Goal: Task Accomplishment & Management: Manage account settings

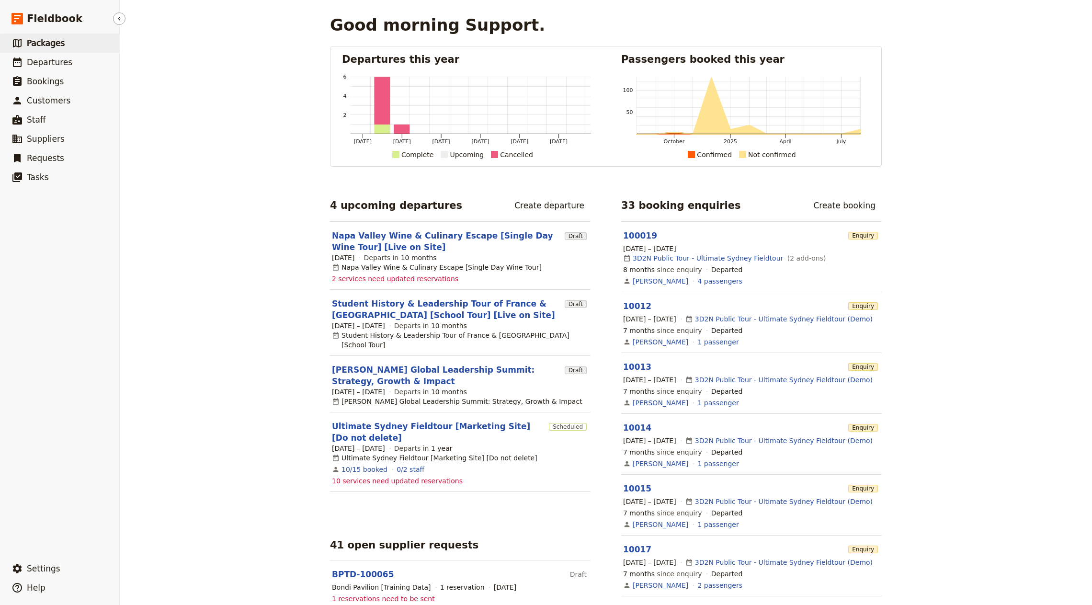
click at [59, 49] on link "​ Packages" at bounding box center [59, 43] width 119 height 19
select select "UPDATED_AT"
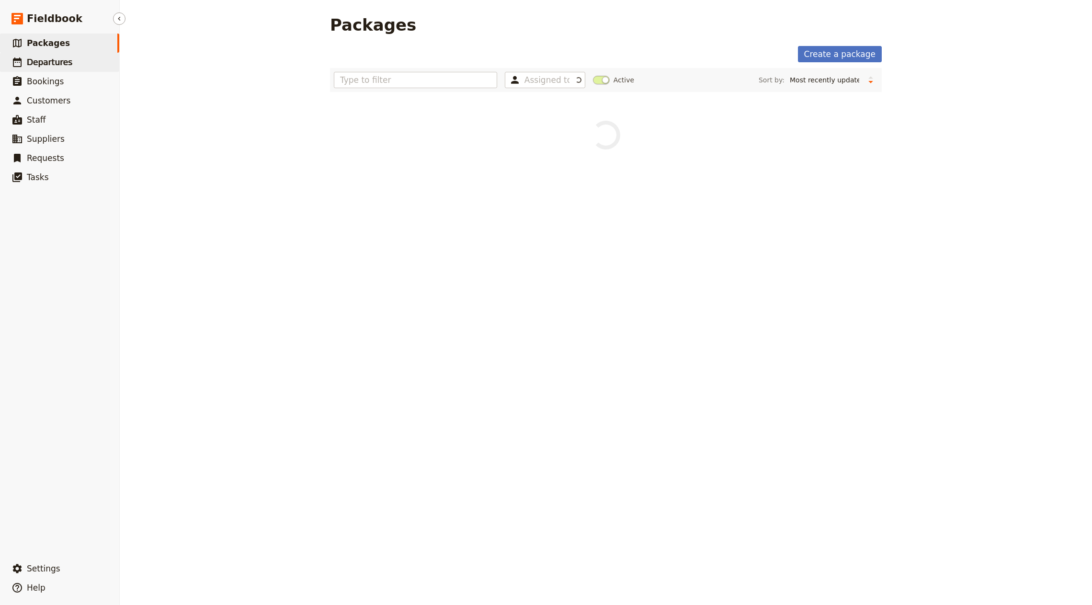
click at [60, 57] on span "Departures" at bounding box center [50, 62] width 46 height 11
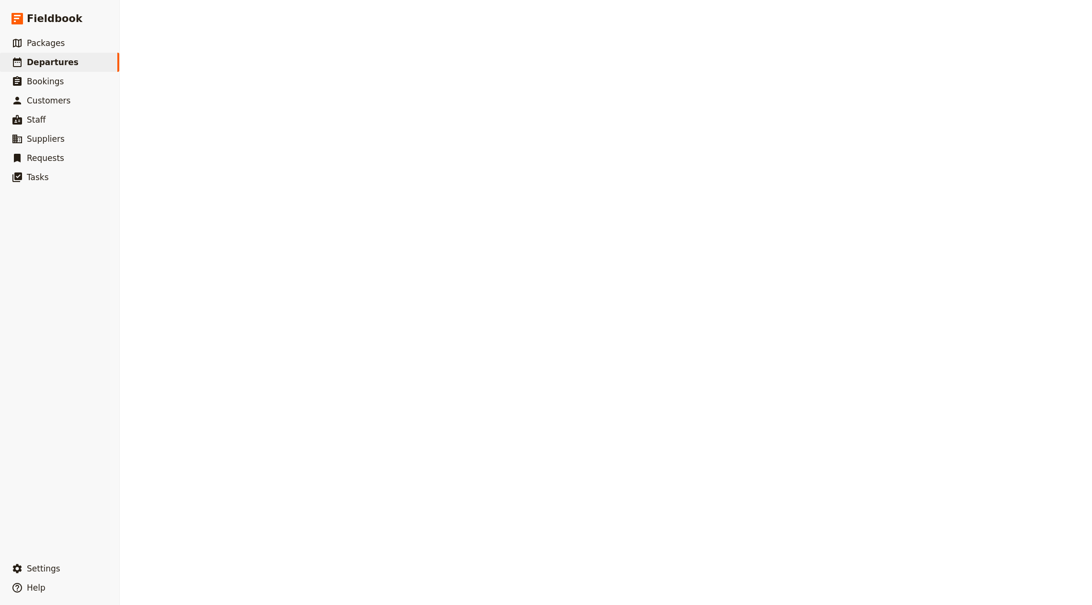
select select "CREATED_AT"
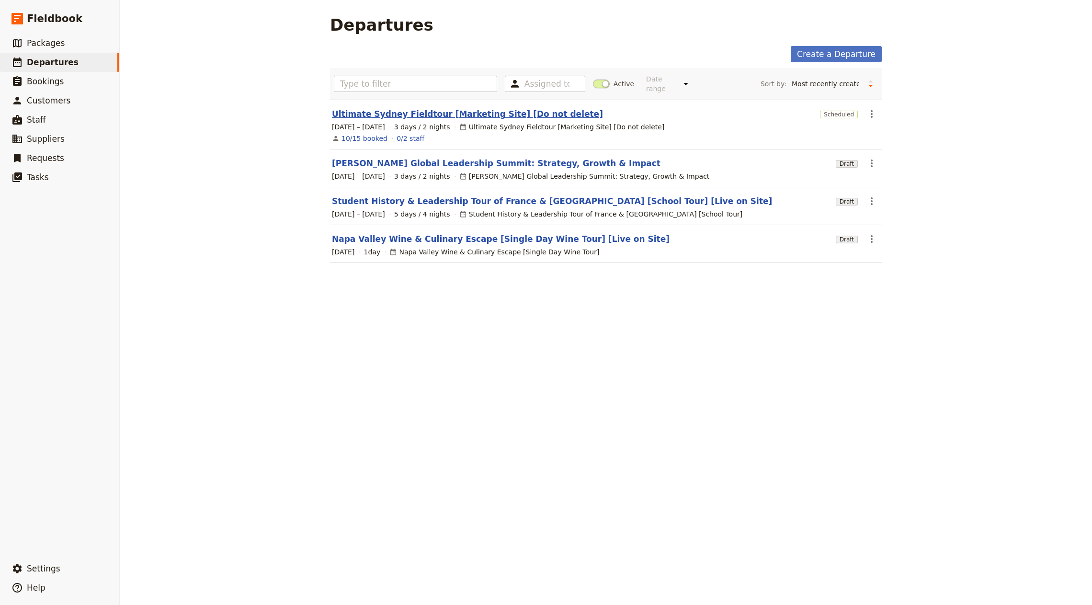
click at [453, 108] on link "Ultimate Sydney Fieldtour [Marketing Site] [Do not delete]" at bounding box center [467, 113] width 271 height 11
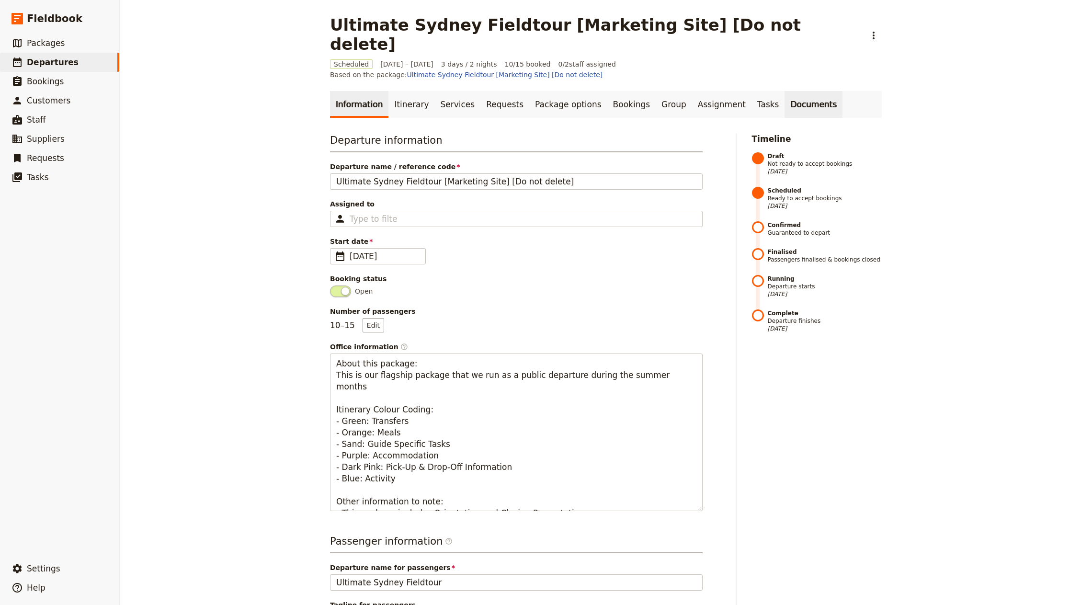
click at [785, 91] on link "Documents" at bounding box center [814, 104] width 58 height 27
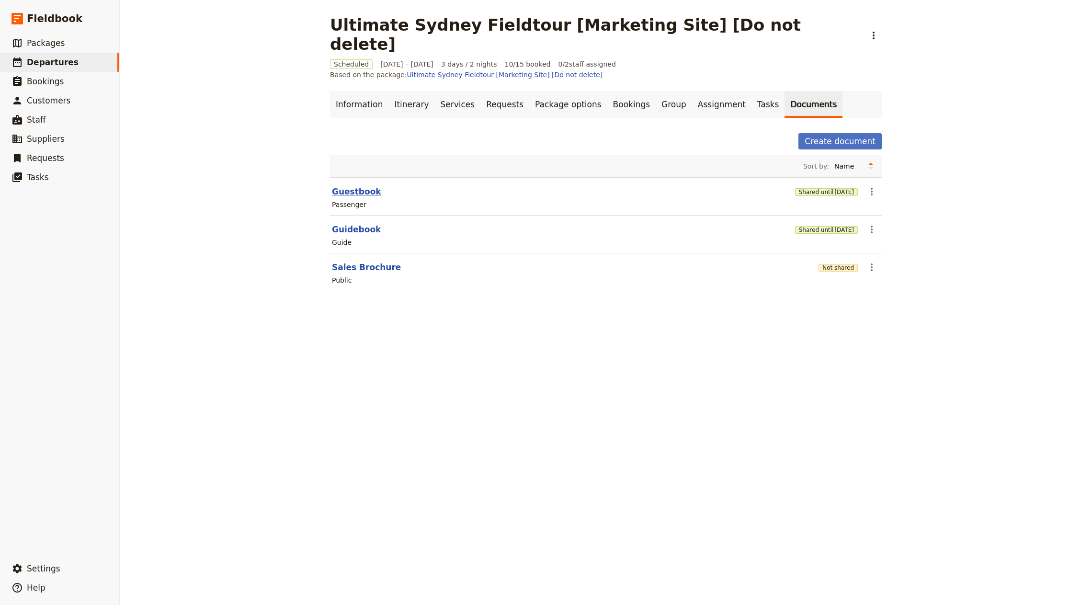
click at [350, 186] on button "Guestbook" at bounding box center [356, 191] width 49 height 11
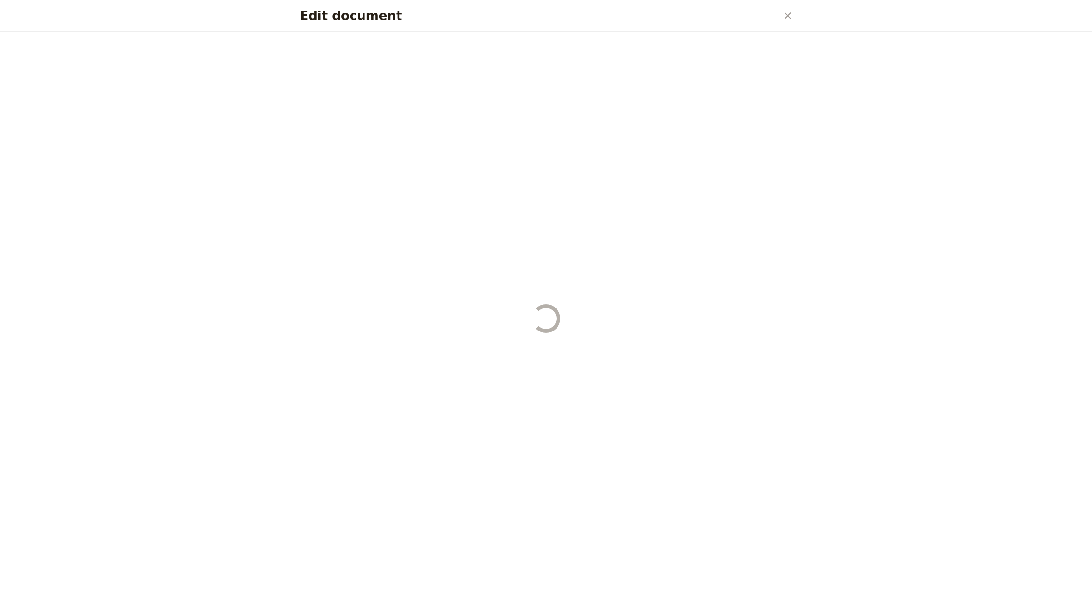
select select "PASSENGER"
select select "RUN_SHEET"
select select "DEFAULT"
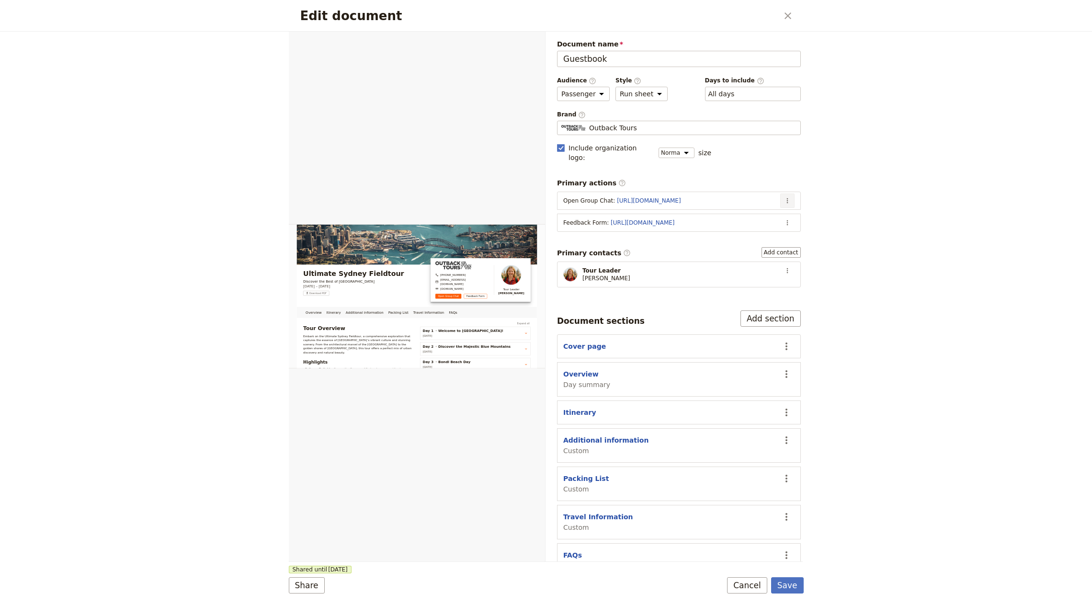
click at [784, 197] on icon "Actions" at bounding box center [788, 201] width 8 height 8
click at [756, 209] on span "Edit action" at bounding box center [740, 210] width 78 height 10
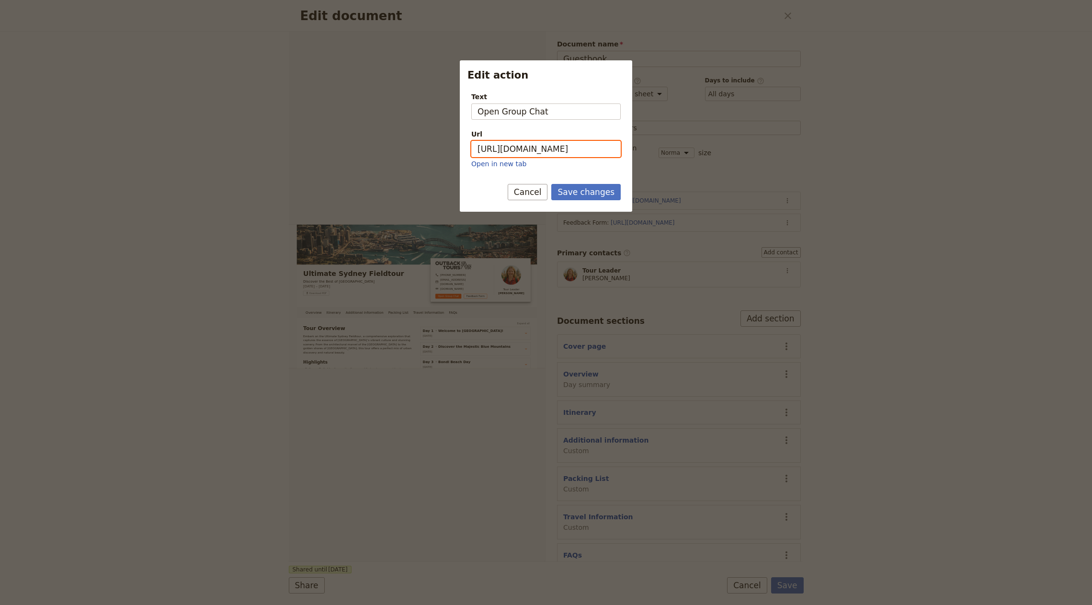
click at [533, 145] on input "[URL][DOMAIN_NAME]" at bounding box center [545, 149] width 149 height 16
type input "[URL][DOMAIN_NAME]"
click at [551, 172] on button "Save changes" at bounding box center [585, 180] width 69 height 16
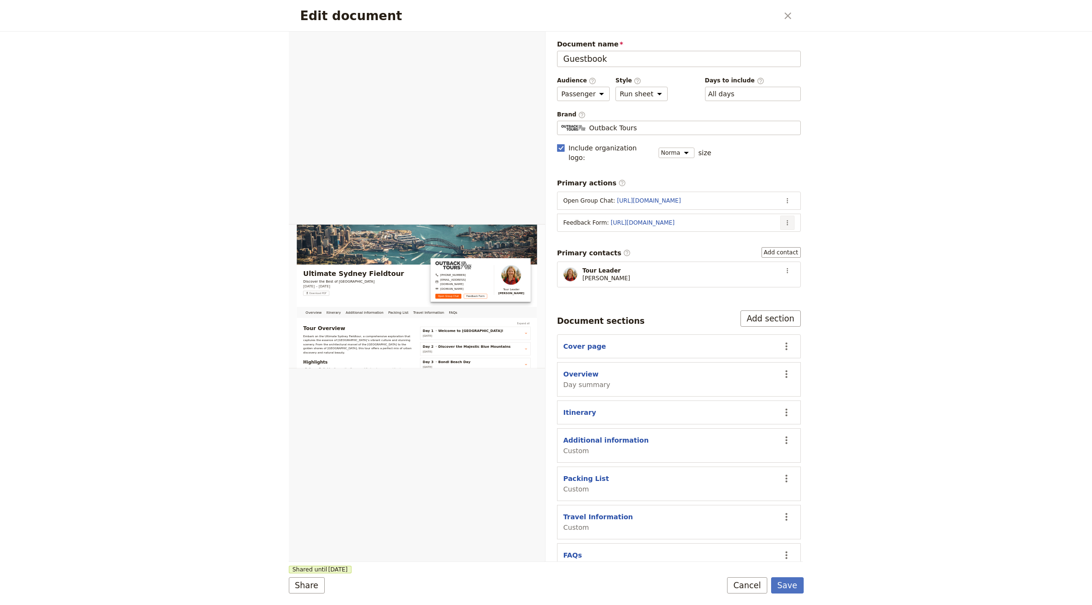
click at [784, 219] on icon "Actions" at bounding box center [788, 223] width 8 height 8
click at [752, 231] on span "Edit action" at bounding box center [740, 231] width 78 height 10
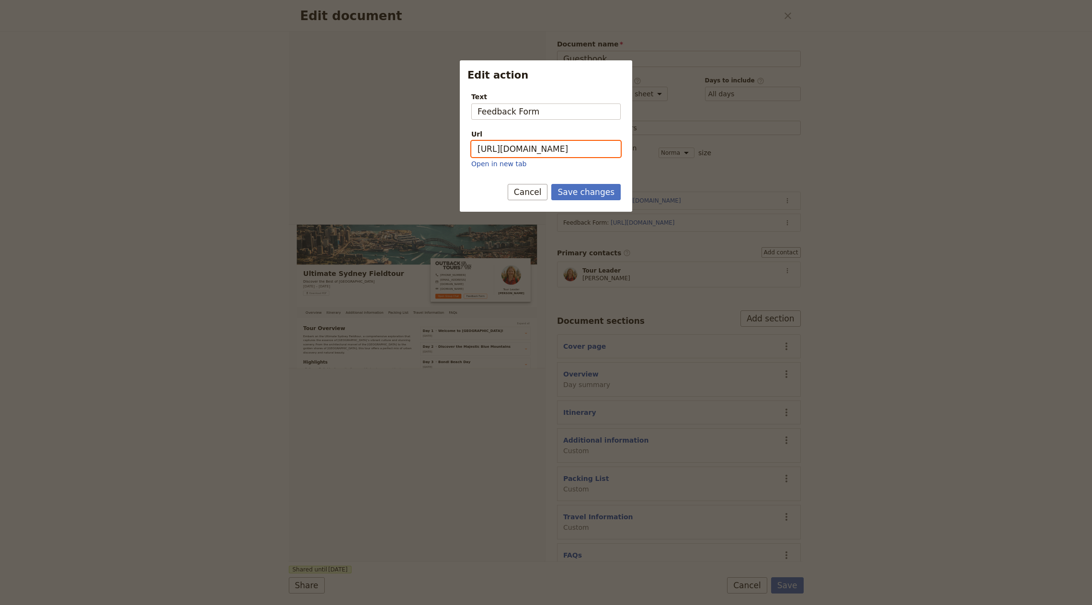
click at [547, 153] on input "[URL][DOMAIN_NAME]" at bounding box center [545, 149] width 149 height 16
type input "[URL][DOMAIN_NAME]"
click at [551, 172] on button "Save changes" at bounding box center [585, 180] width 69 height 16
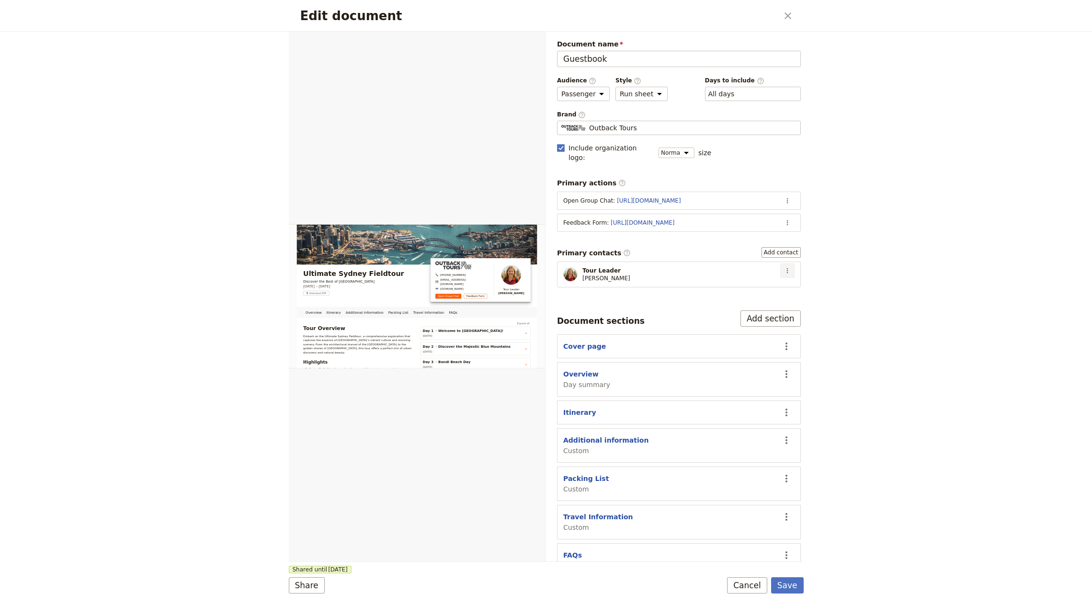
click at [784, 264] on button "​" at bounding box center [788, 271] width 14 height 14
click at [765, 275] on span "Edit contact" at bounding box center [744, 279] width 40 height 10
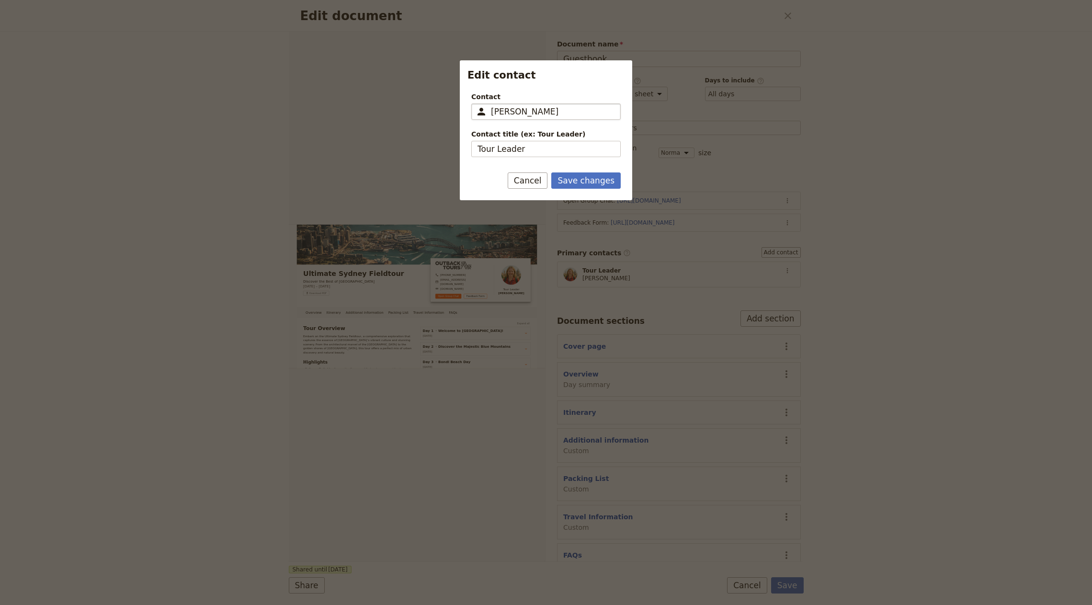
click at [535, 113] on input "[PERSON_NAME]" at bounding box center [553, 111] width 124 height 11
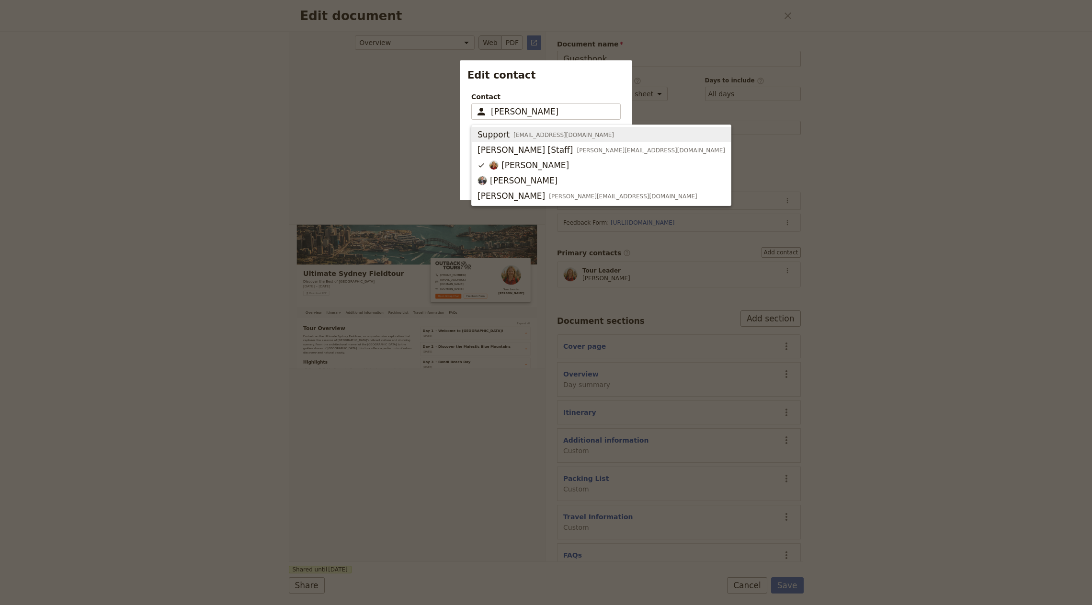
click at [301, 115] on div at bounding box center [546, 302] width 1092 height 605
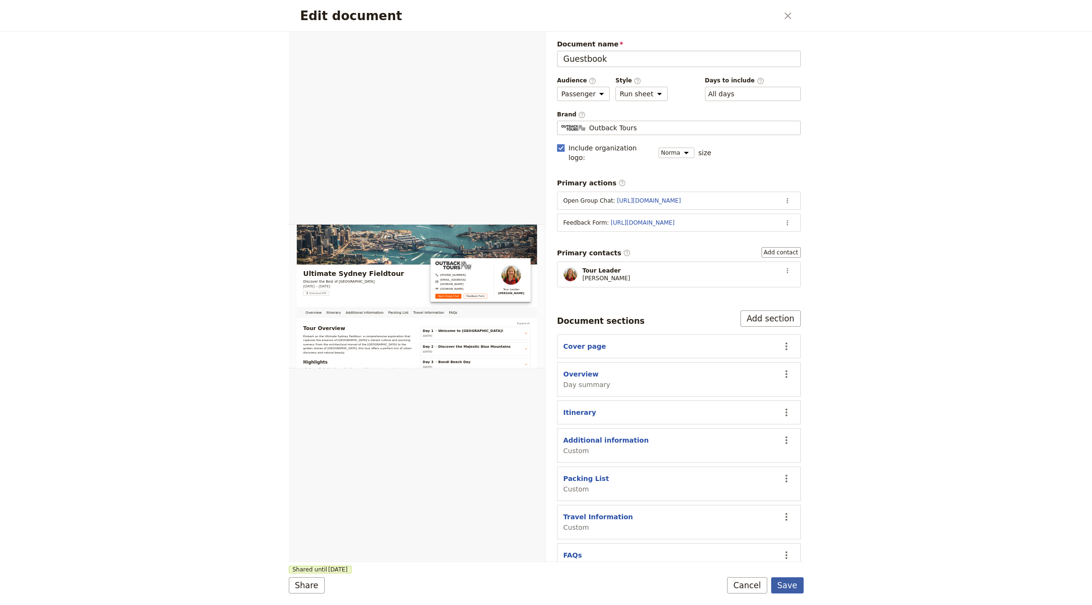
click at [785, 587] on button "Save" at bounding box center [787, 585] width 33 height 16
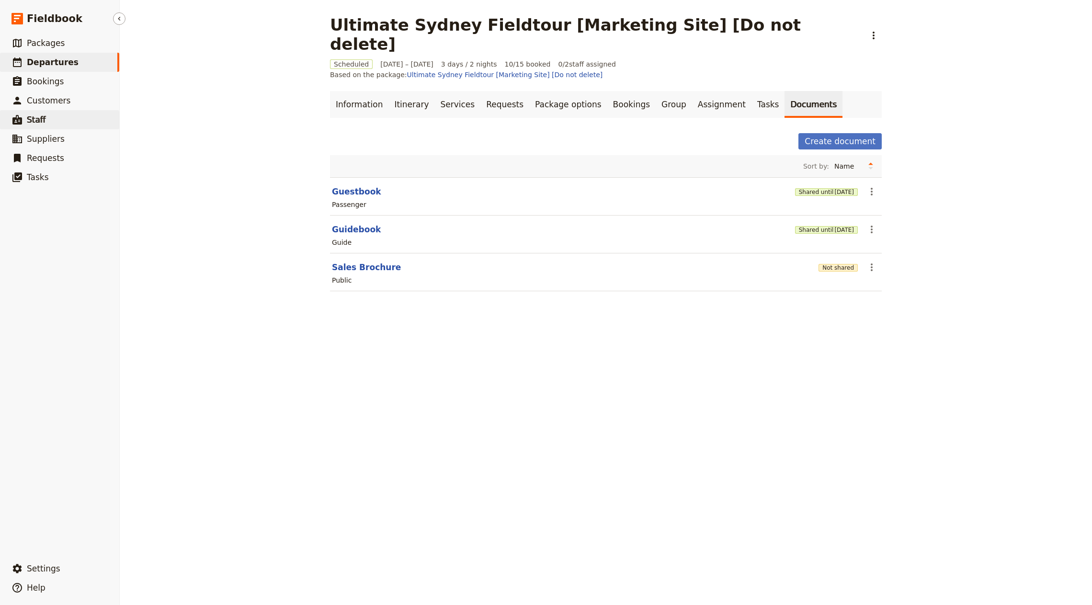
click at [32, 118] on span "Staff" at bounding box center [36, 120] width 19 height 10
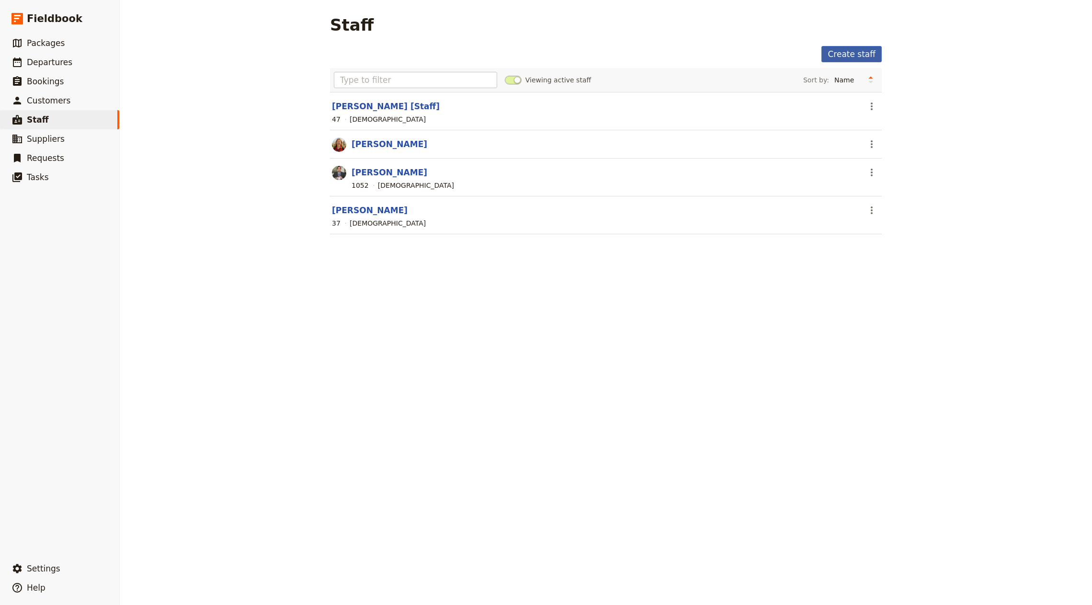
click at [834, 57] on link "Create staff" at bounding box center [852, 54] width 60 height 16
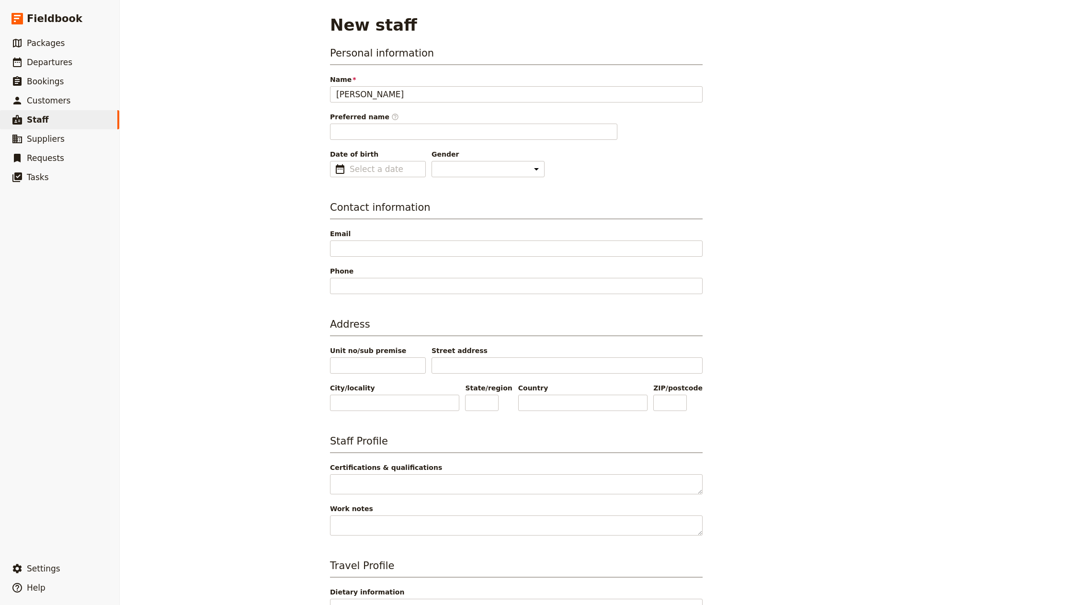
type input "[PERSON_NAME]"
drag, startPoint x: 916, startPoint y: 222, endPoint x: 870, endPoint y: 222, distance: 46.5
click at [916, 222] on div "New staff Personal information Name [PERSON_NAME] Preferred name ​ [PERSON_NAME…" at bounding box center [606, 302] width 973 height 605
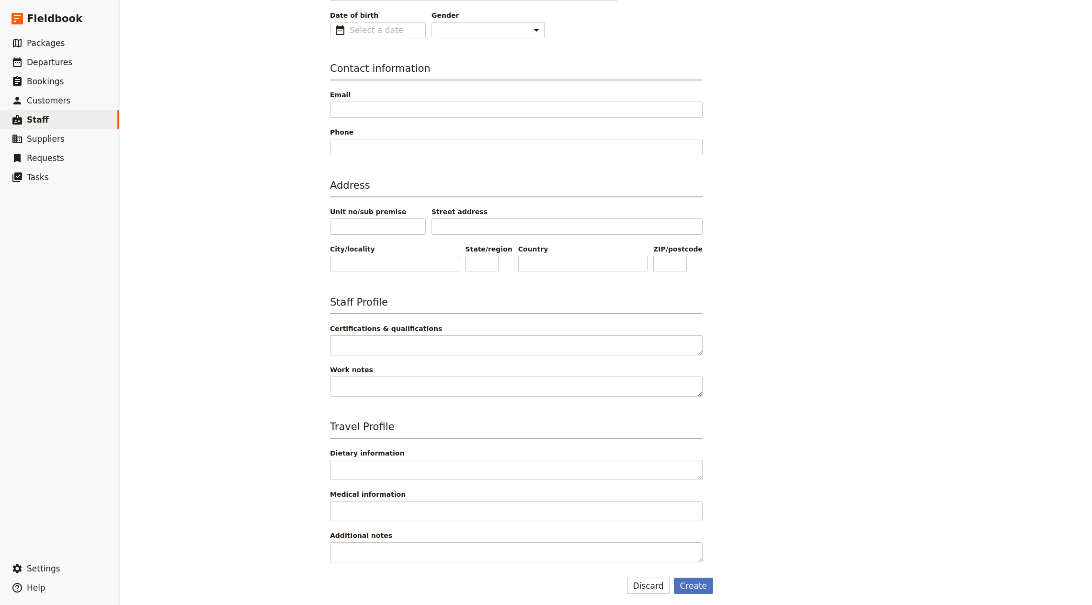
drag, startPoint x: 687, startPoint y: 583, endPoint x: 708, endPoint y: 562, distance: 30.2
click at [687, 583] on button "Create" at bounding box center [694, 586] width 40 height 16
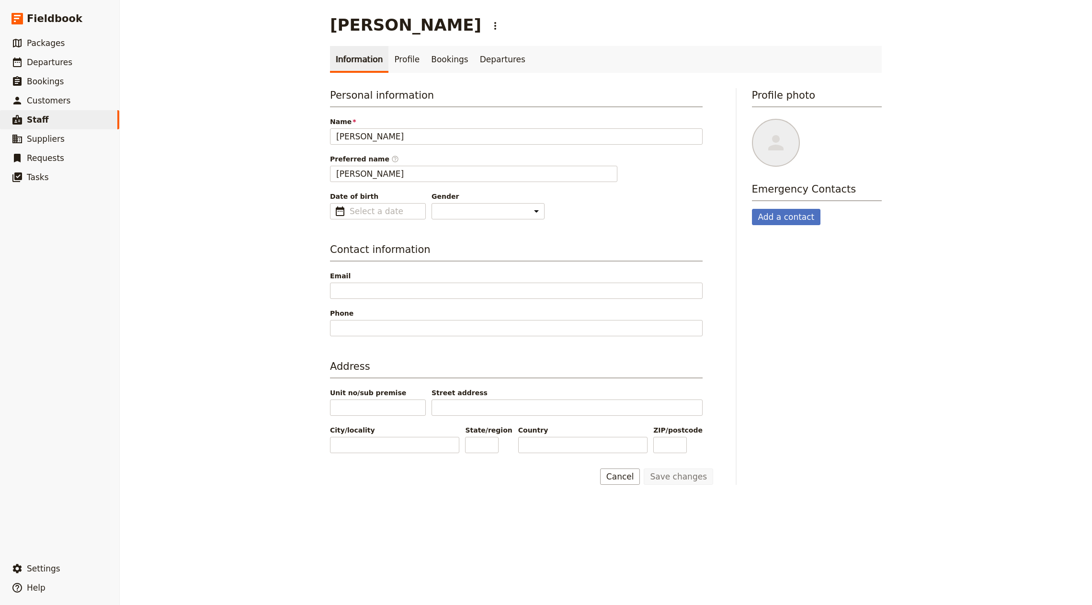
click at [809, 157] on div at bounding box center [817, 143] width 130 height 48
click at [778, 148] on div at bounding box center [776, 143] width 48 height 48
click at [752, 119] on input "file" at bounding box center [752, 118] width 0 height 0
type input "C:\fakepath\[PERSON_NAME].jpg"
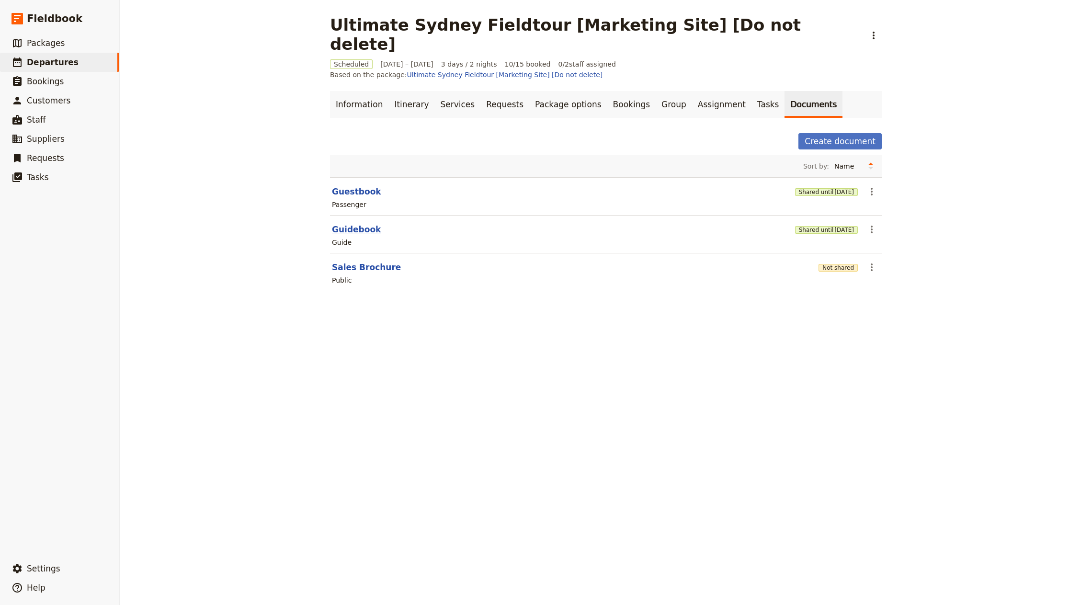
click at [348, 224] on button "Guidebook" at bounding box center [356, 229] width 49 height 11
select select "STAFF"
select select "RUN_SHEET"
select select "DEFAULT"
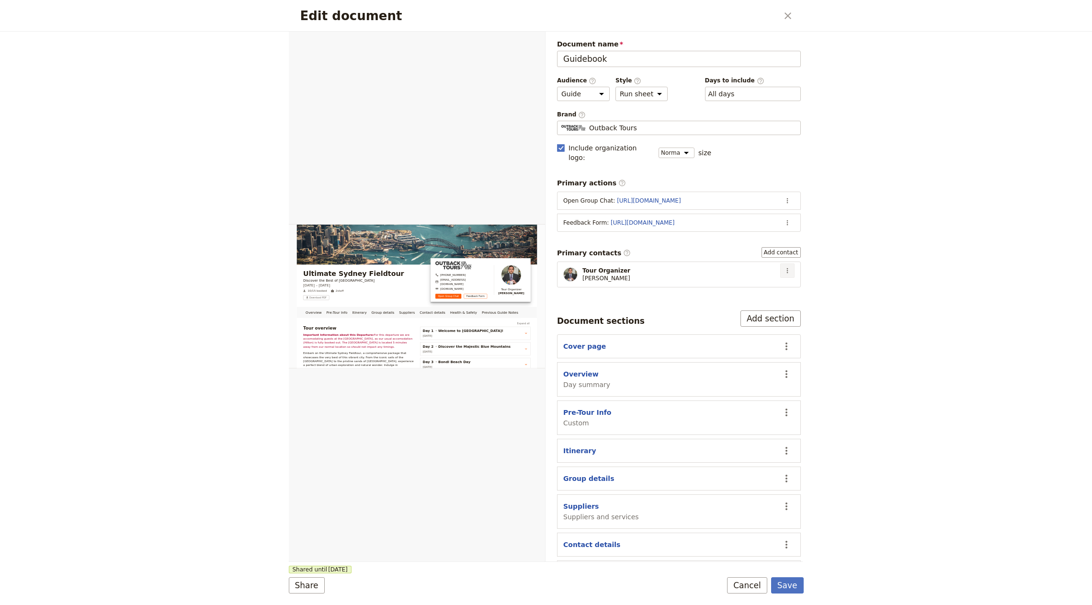
click at [784, 267] on icon "Actions" at bounding box center [788, 271] width 8 height 8
click at [765, 278] on span "Edit contact" at bounding box center [744, 279] width 40 height 10
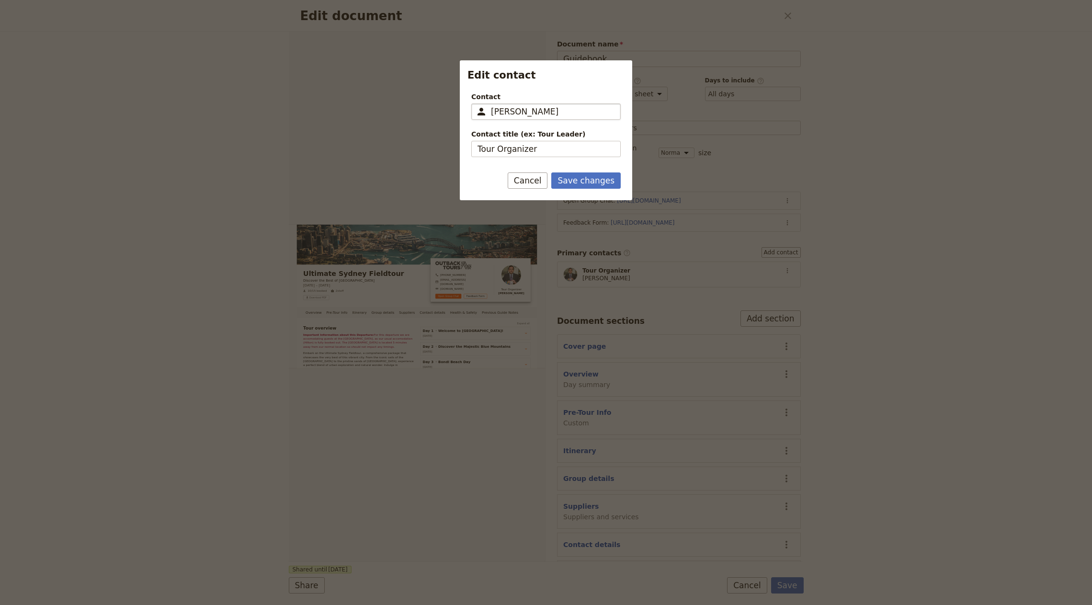
click at [527, 113] on input "[PERSON_NAME]" at bounding box center [553, 111] width 124 height 11
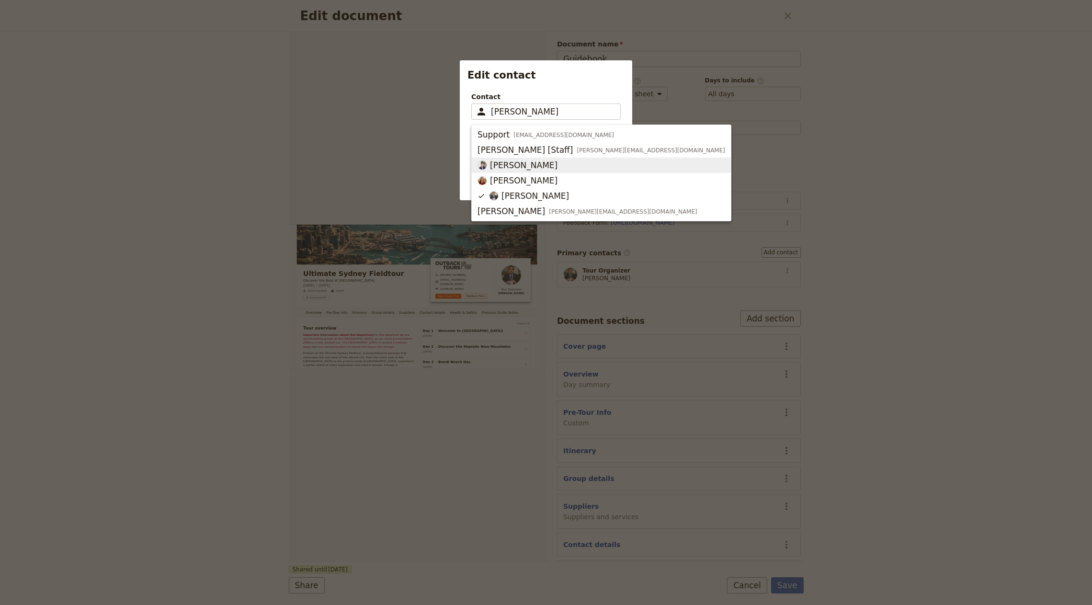
click at [538, 168] on span "[PERSON_NAME]" at bounding box center [602, 165] width 248 height 11
type input "[PERSON_NAME]"
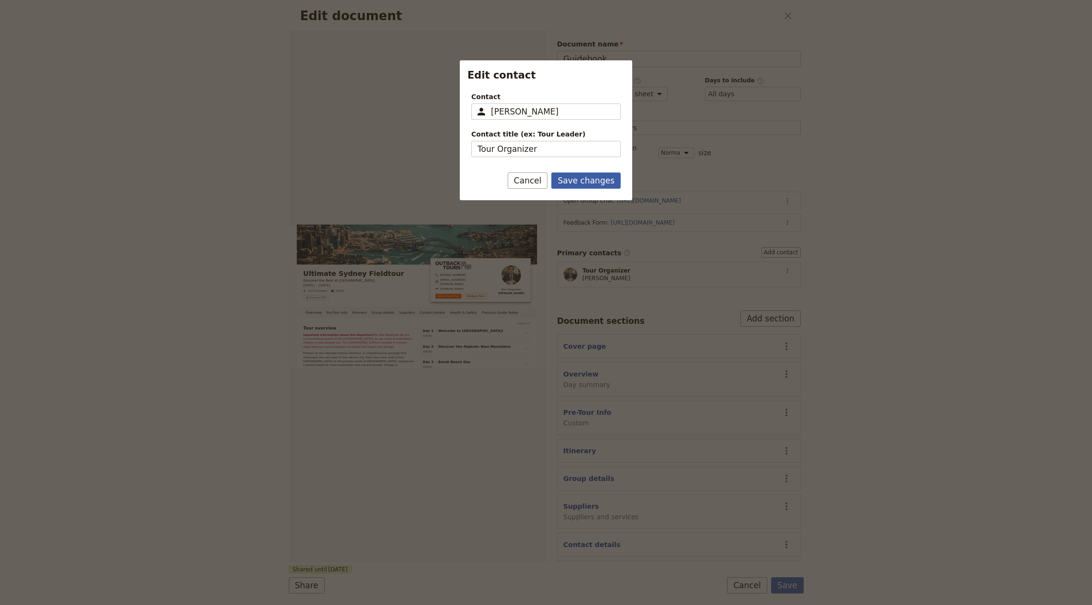
click at [600, 186] on button "Save changes" at bounding box center [585, 180] width 69 height 16
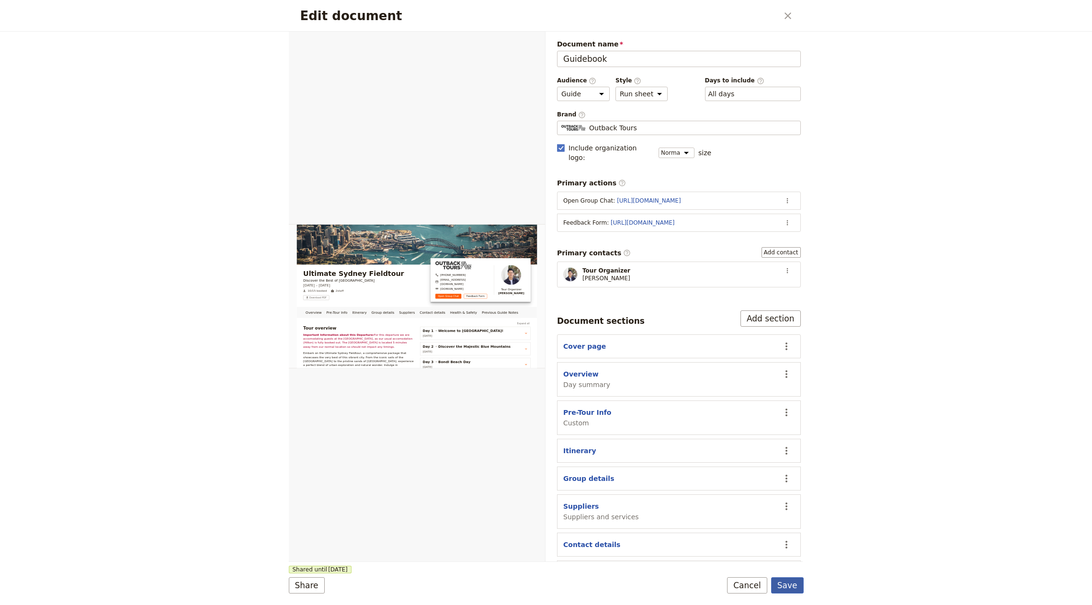
click at [799, 588] on button "Save" at bounding box center [787, 585] width 33 height 16
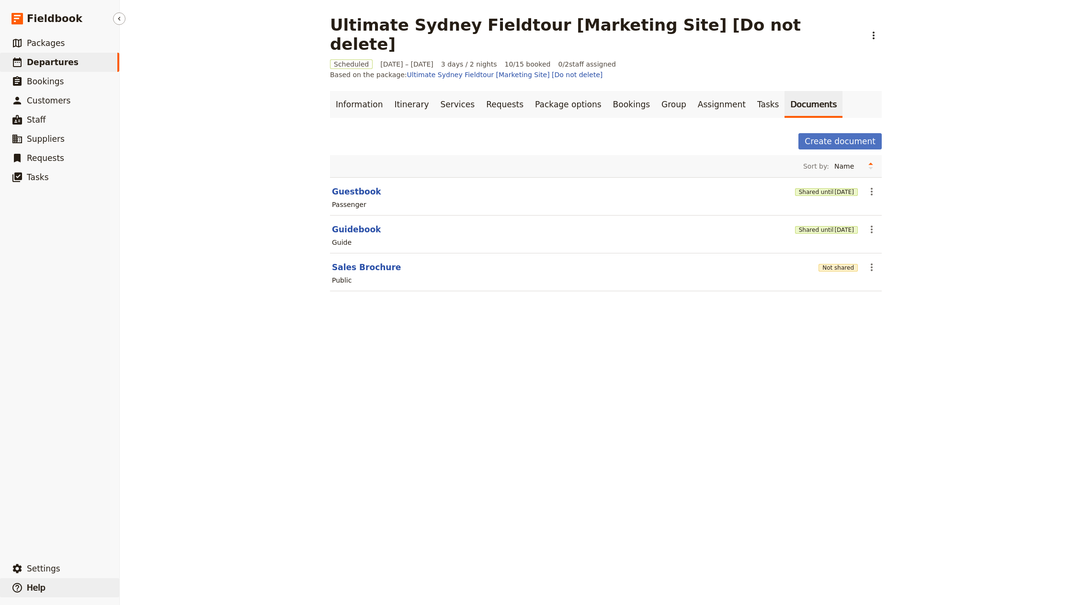
click at [53, 578] on button "​ Help" at bounding box center [59, 587] width 119 height 19
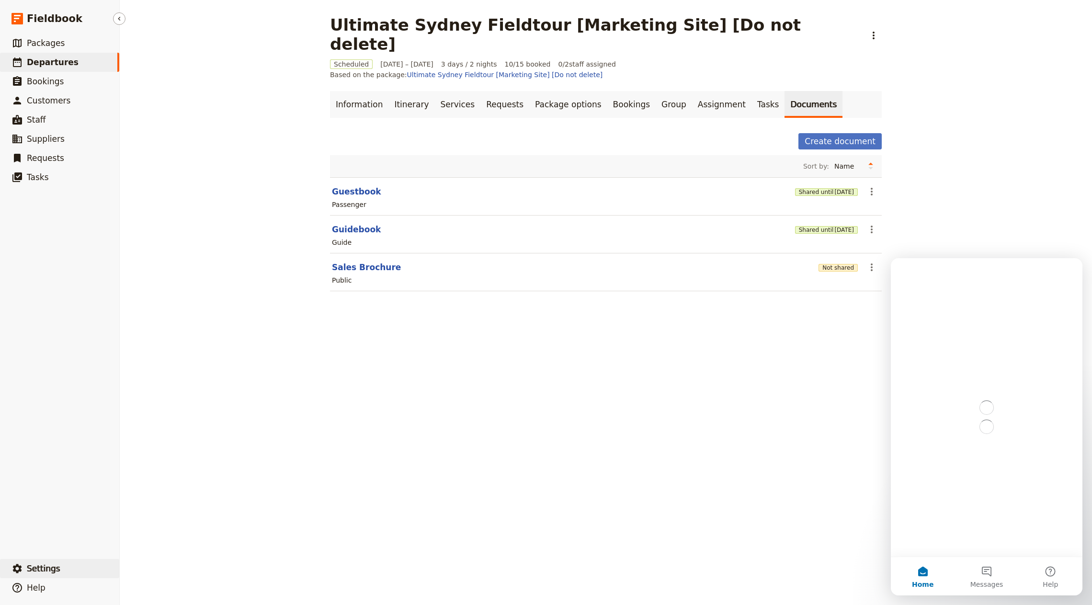
click at [57, 569] on button "​ Settings" at bounding box center [59, 568] width 119 height 19
click at [235, 333] on div "Ultimate Sydney Fieldtour [Marketing Site] [Do not delete] ​ Scheduled [DATE] –…" at bounding box center [606, 302] width 973 height 605
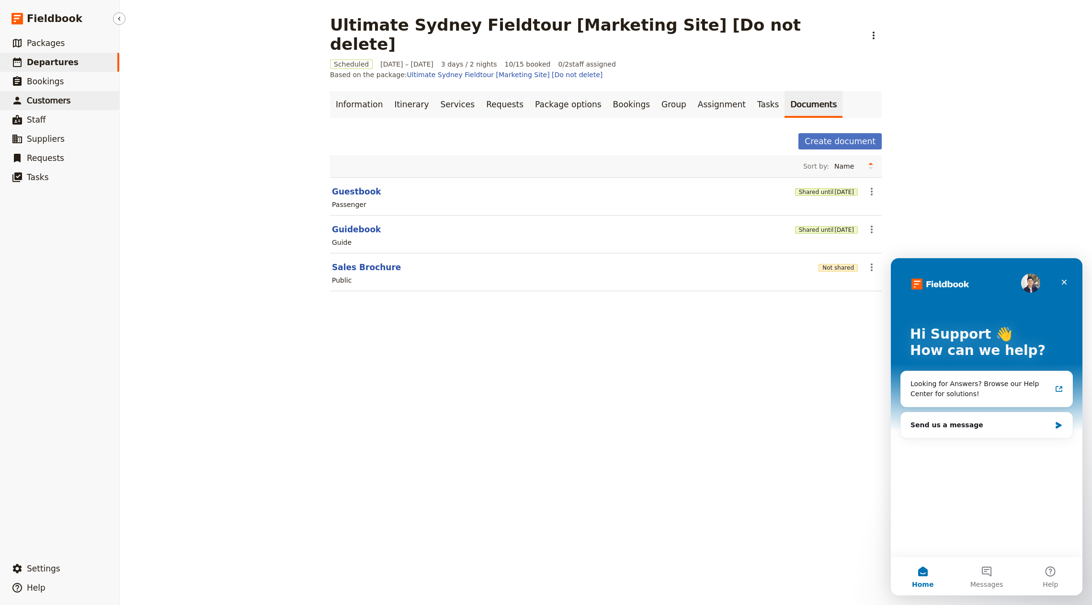
click at [47, 108] on link "​ Customers" at bounding box center [59, 100] width 119 height 19
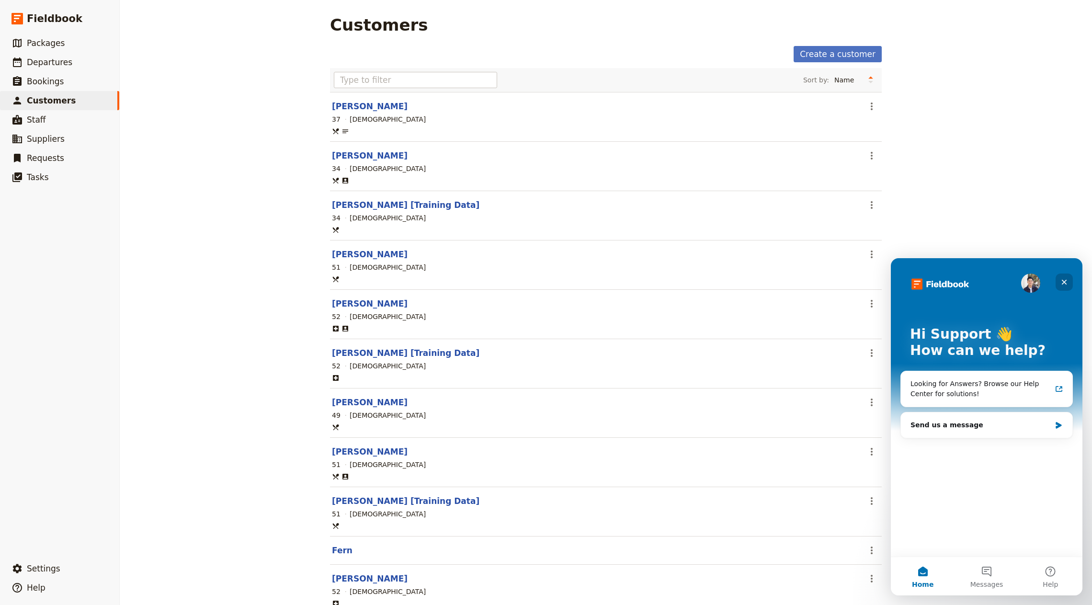
click at [1062, 277] on div "Close" at bounding box center [1064, 282] width 17 height 17
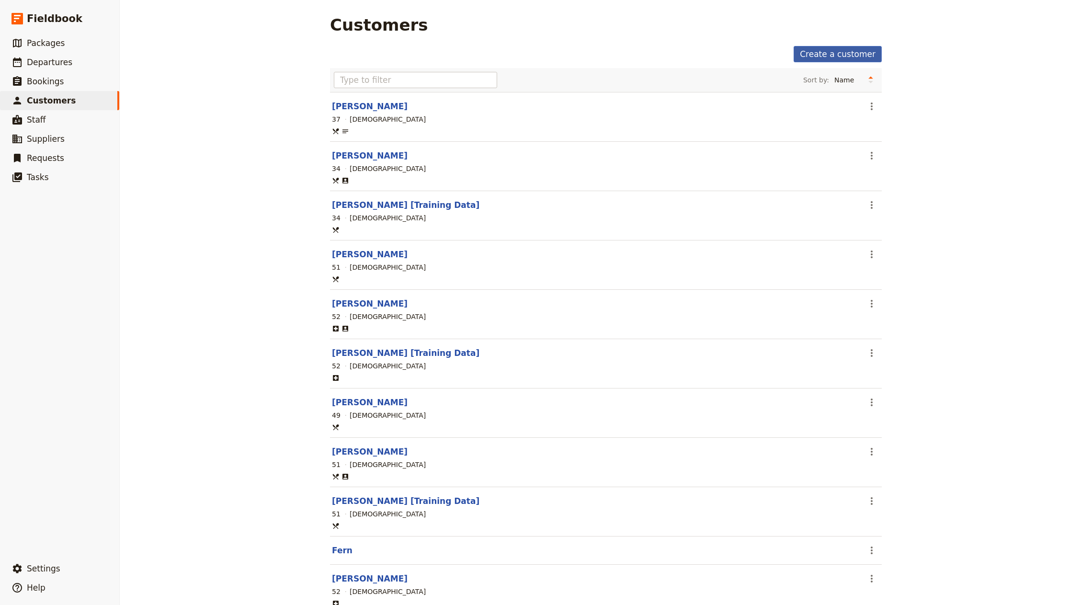
click at [855, 46] on link "Create a customer" at bounding box center [838, 54] width 88 height 16
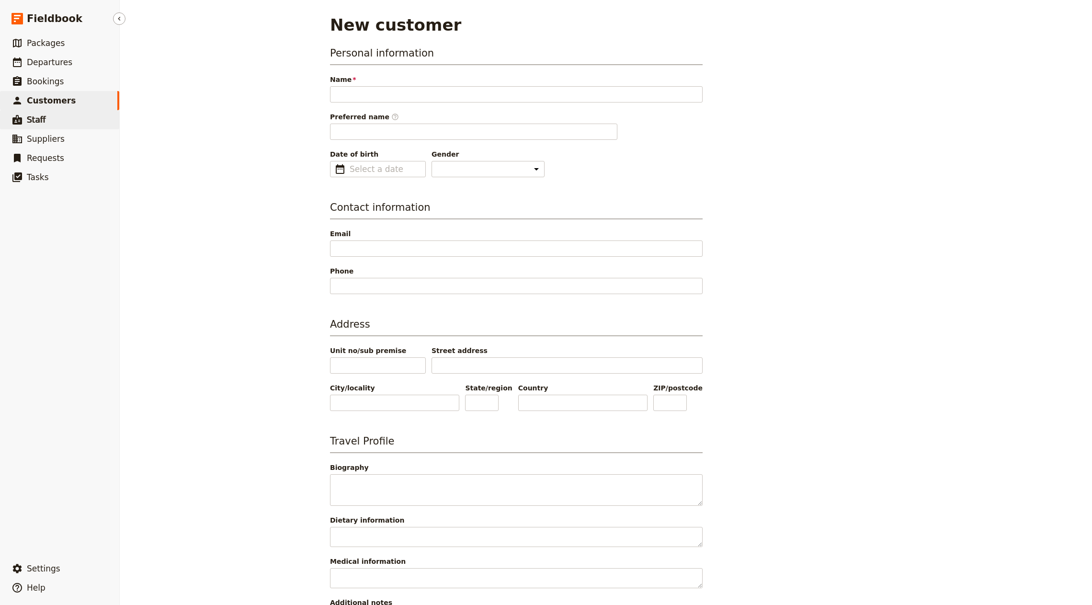
click at [63, 117] on link "​ Staff" at bounding box center [59, 119] width 119 height 19
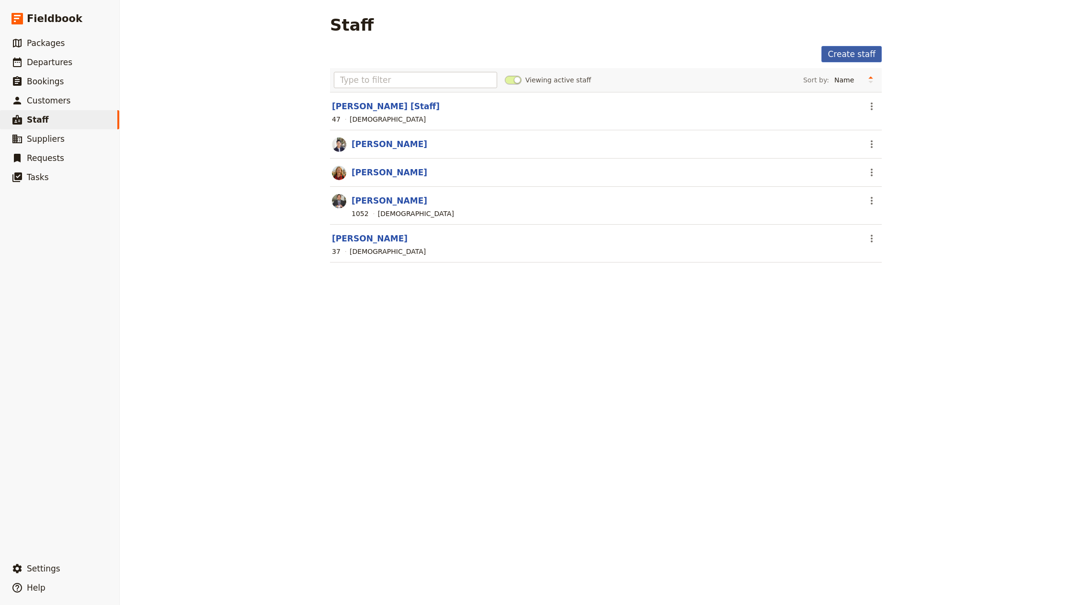
click at [830, 46] on link "Create staff" at bounding box center [852, 54] width 60 height 16
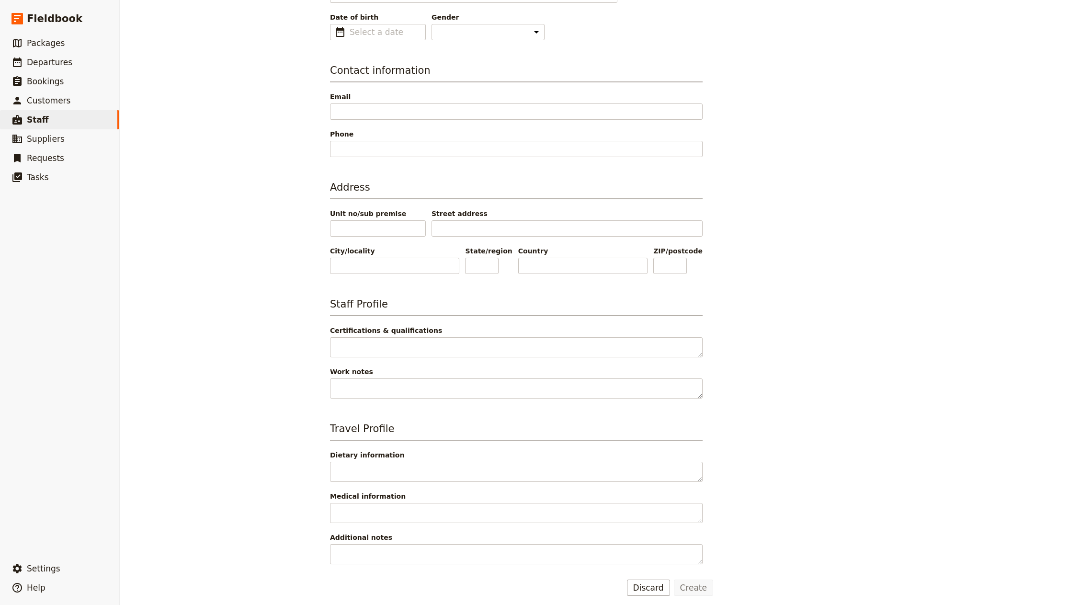
scroll to position [139, 0]
type input "[PERSON_NAME]"
click at [699, 582] on button "Create" at bounding box center [694, 586] width 40 height 16
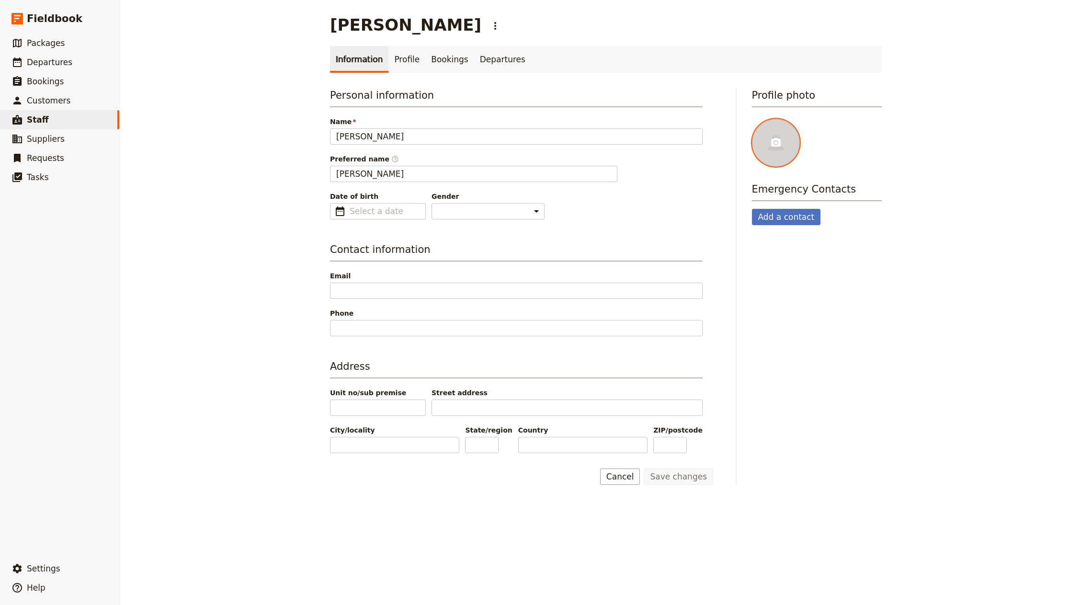
click at [783, 145] on div at bounding box center [776, 143] width 48 height 48
click at [752, 119] on input "file" at bounding box center [752, 118] width 0 height 0
click at [782, 142] on div at bounding box center [776, 143] width 48 height 48
click at [752, 119] on input "file" at bounding box center [752, 118] width 0 height 0
type input "C:\fakepath\Fieldbook(32) copy.jpg"
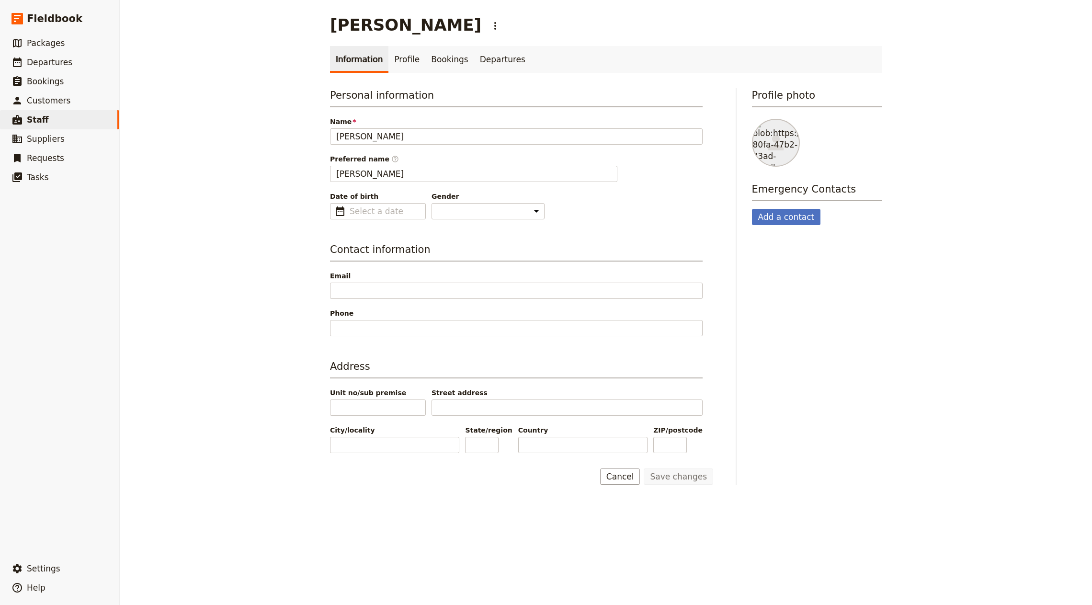
click at [868, 298] on div "Profile photo ​ Emergency Contacts Add a contact" at bounding box center [817, 286] width 130 height 397
click at [60, 64] on span "Departures" at bounding box center [50, 62] width 46 height 10
select select "CREATED_AT"
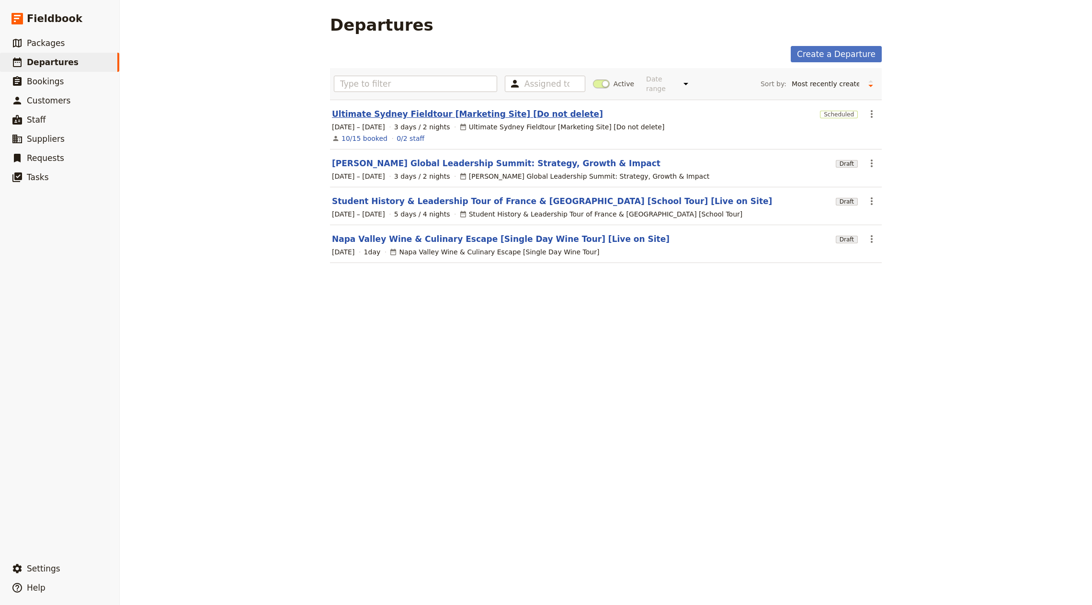
click at [438, 108] on link "Ultimate Sydney Fieldtour [Marketing Site] [Do not delete]" at bounding box center [467, 113] width 271 height 11
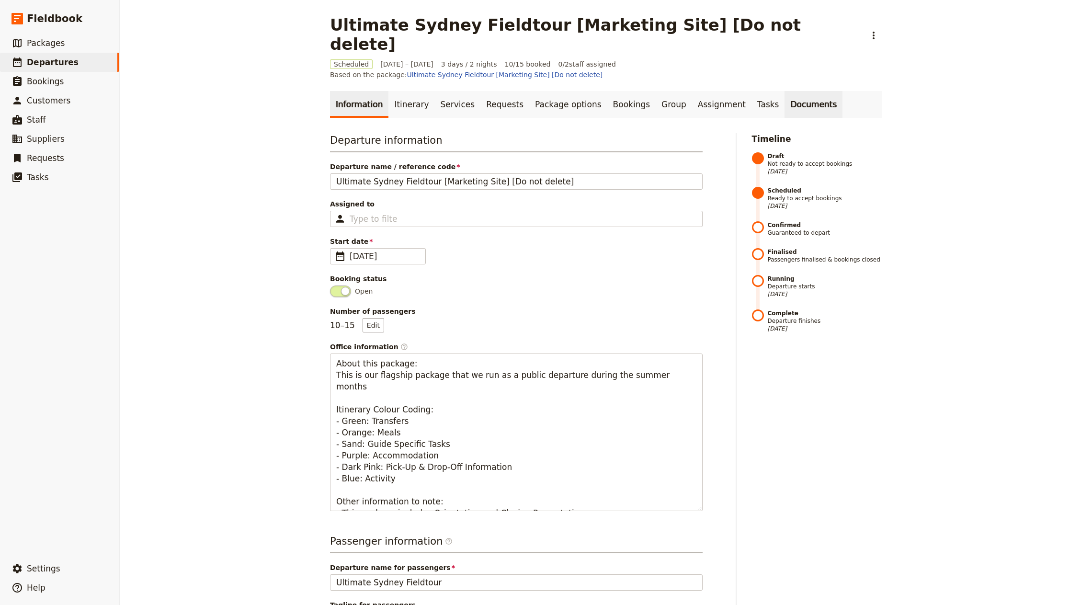
click at [785, 91] on link "Documents" at bounding box center [814, 104] width 58 height 27
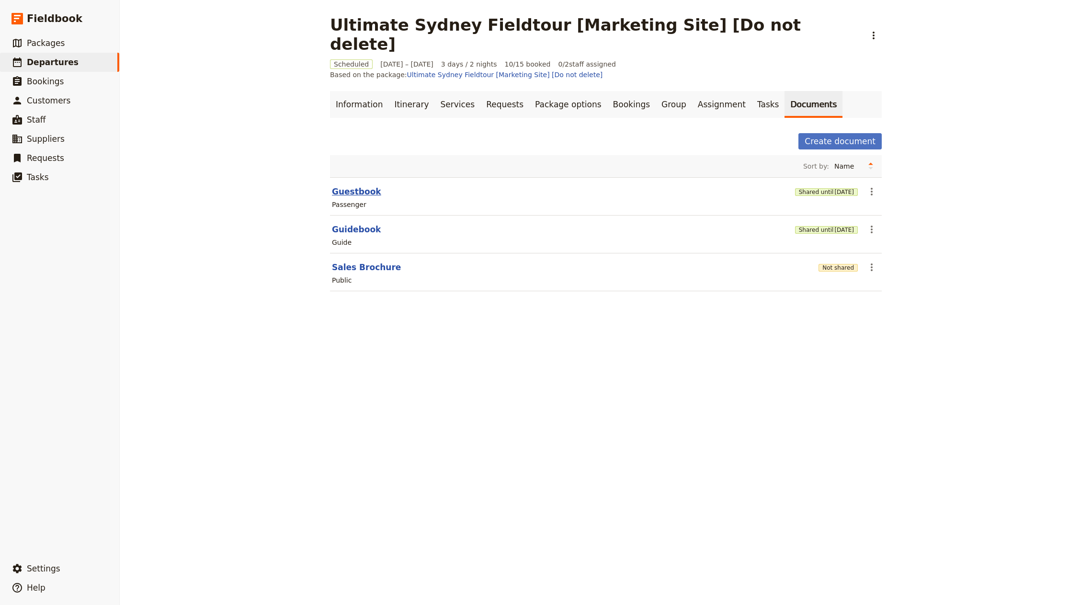
click at [351, 186] on button "Guestbook" at bounding box center [356, 191] width 49 height 11
select select "PASSENGER"
select select "RUN_SHEET"
select select "DEFAULT"
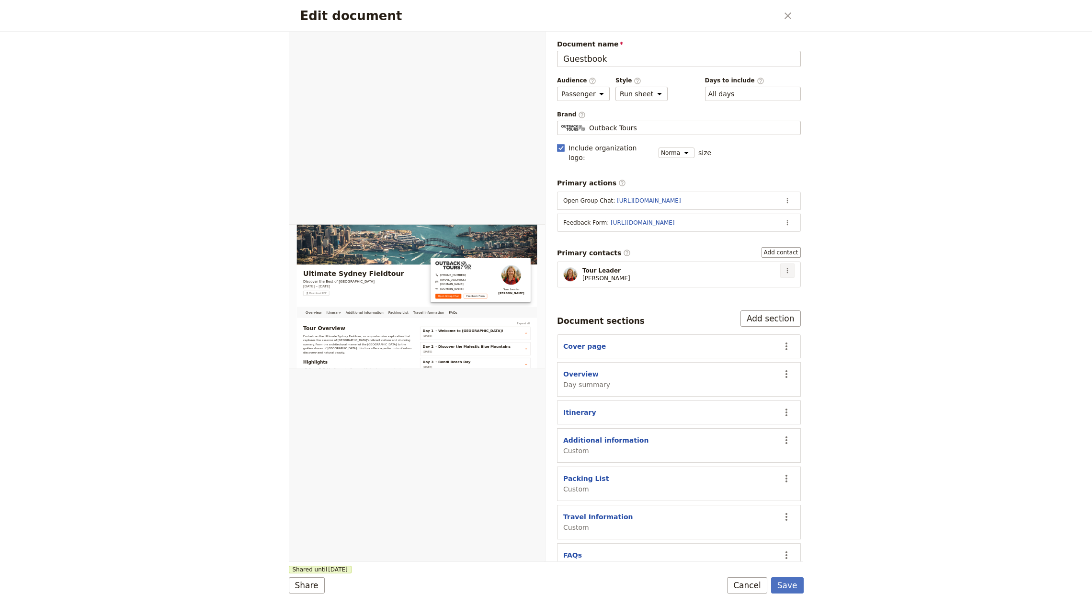
click at [784, 267] on icon "Actions" at bounding box center [788, 271] width 8 height 8
click at [765, 276] on span "Edit contact" at bounding box center [744, 279] width 40 height 10
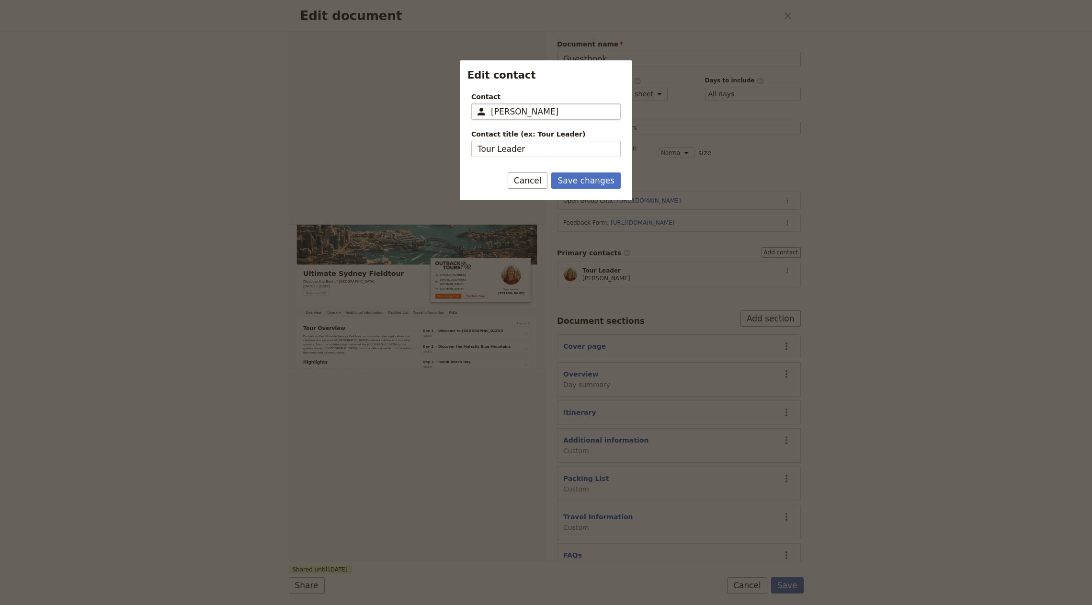
click at [533, 113] on input "[PERSON_NAME]" at bounding box center [553, 111] width 124 height 11
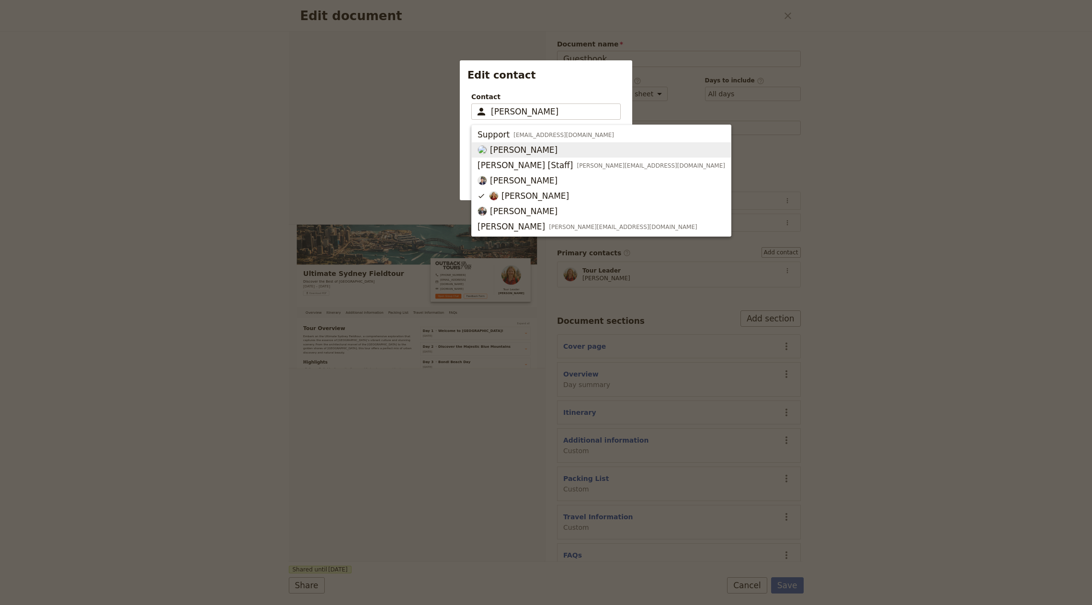
click at [522, 150] on span "[PERSON_NAME]" at bounding box center [524, 149] width 68 height 11
type input "[PERSON_NAME]"
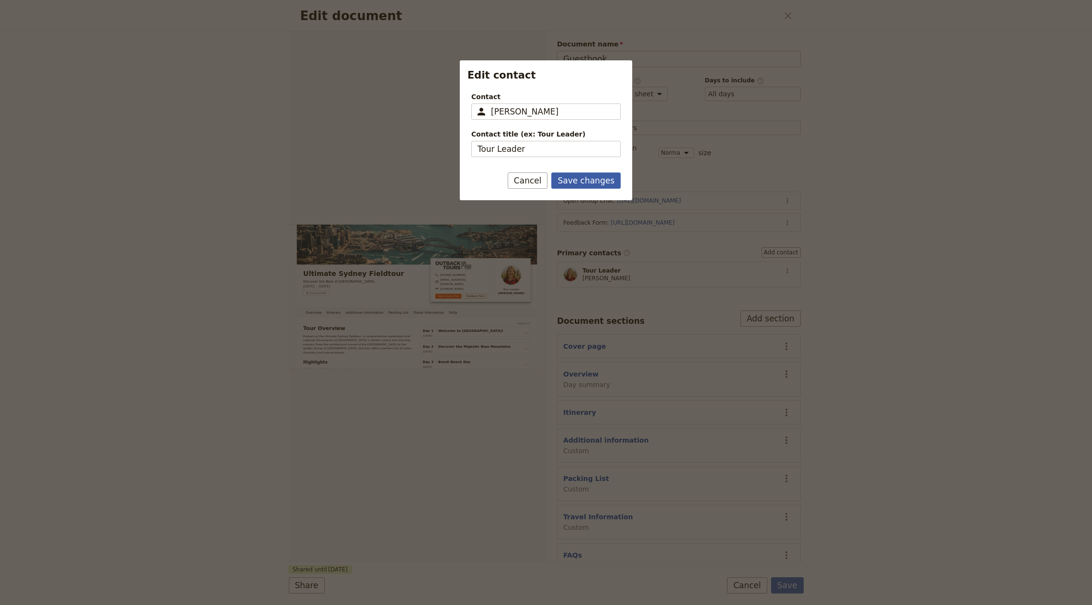
click at [595, 181] on button "Save changes" at bounding box center [585, 180] width 69 height 16
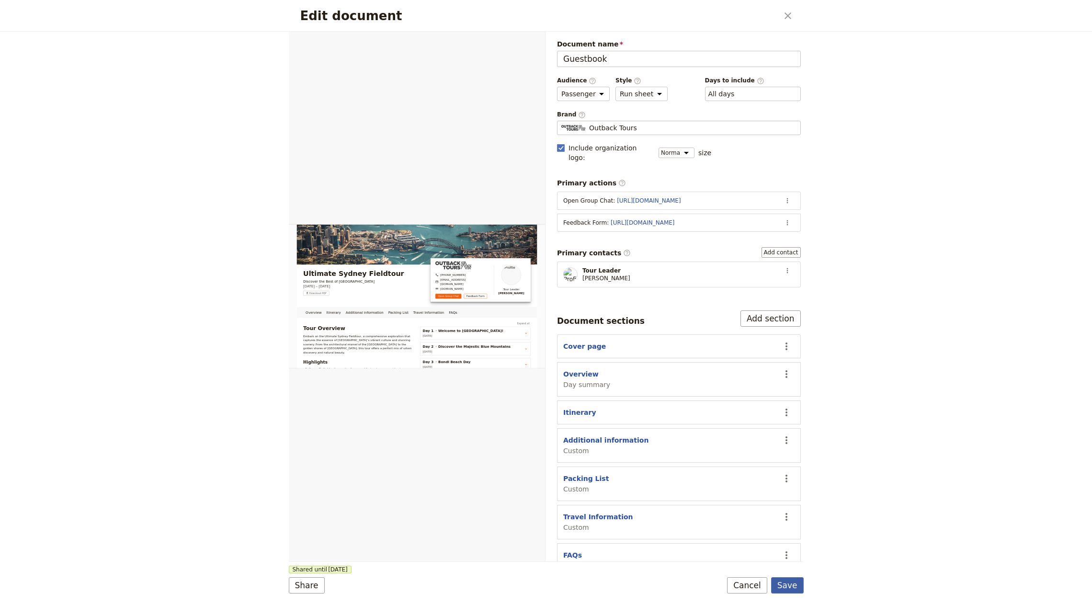
click at [783, 585] on button "Save" at bounding box center [787, 585] width 33 height 16
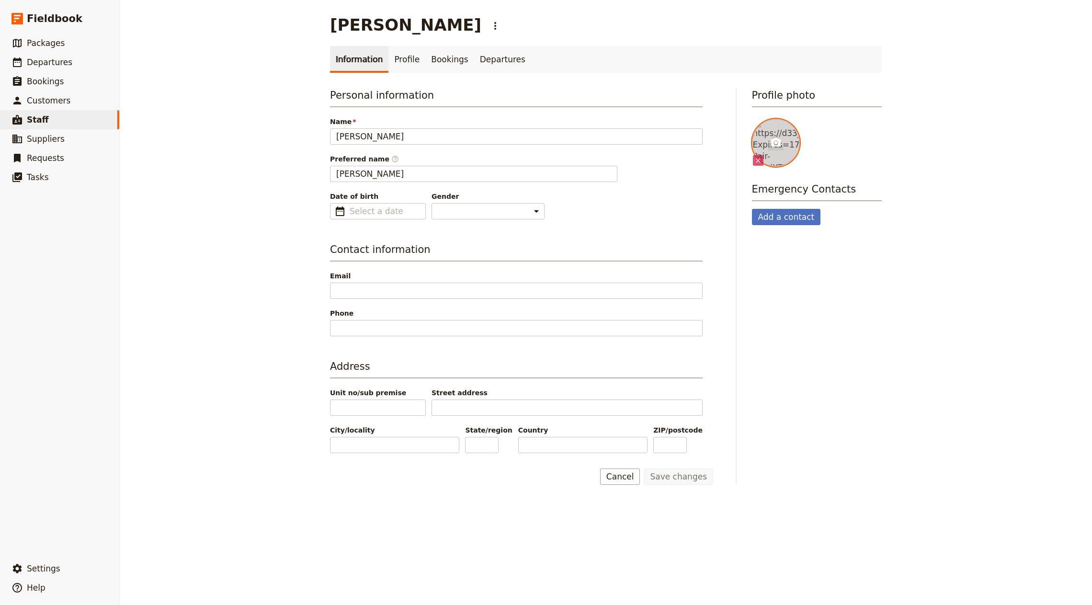
click at [755, 143] on div at bounding box center [776, 143] width 48 height 48
click at [752, 119] on input "file" at bounding box center [752, 118] width 0 height 0
click at [953, 234] on div "[PERSON_NAME] ​ Information Profile Bookings Departures Personal information Na…" at bounding box center [606, 302] width 973 height 605
click at [778, 143] on div at bounding box center [776, 143] width 48 height 48
click at [752, 119] on input "file" at bounding box center [752, 118] width 0 height 0
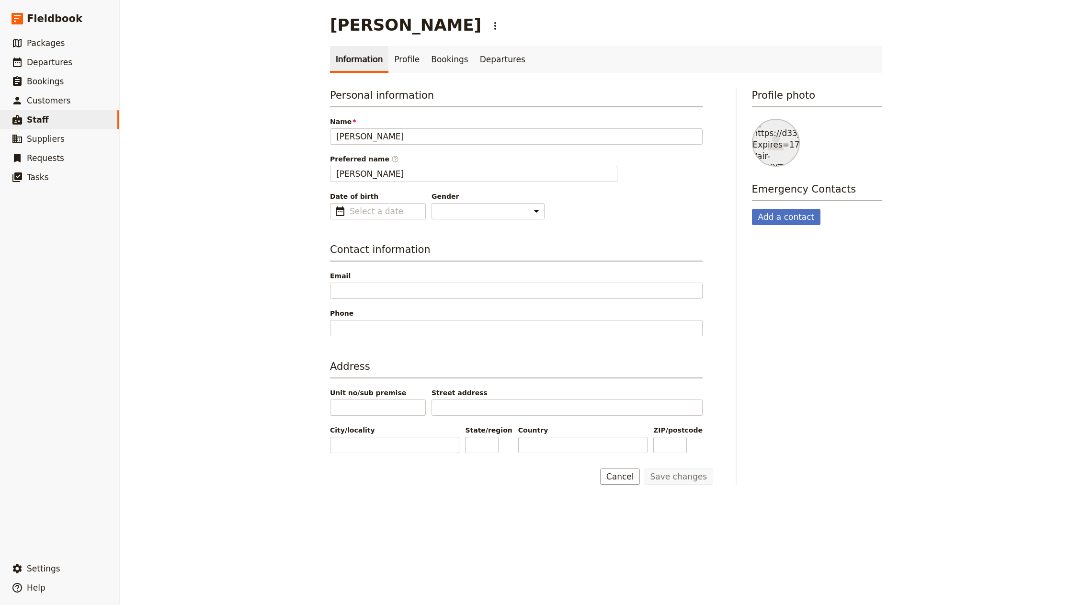
click at [956, 217] on div "[PERSON_NAME] ​ Information Profile Bookings Departures Personal information Na…" at bounding box center [606, 302] width 973 height 605
click at [779, 136] on div at bounding box center [776, 143] width 48 height 48
click at [752, 119] on input "file" at bounding box center [752, 118] width 0 height 0
type input "C:\fakepath\Fieldbook(32) copy 2.jpg"
